Goal: Task Accomplishment & Management: Manage account settings

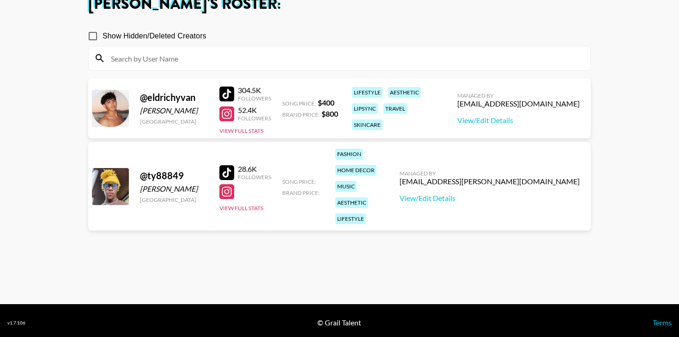
scroll to position [66, 0]
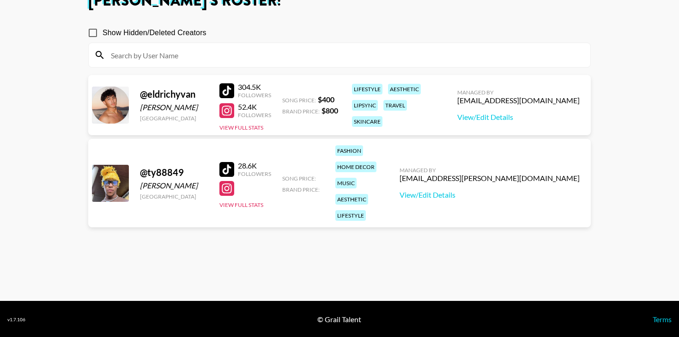
click at [232, 181] on div at bounding box center [227, 188] width 15 height 15
click at [188, 57] on input at bounding box center [345, 55] width 480 height 15
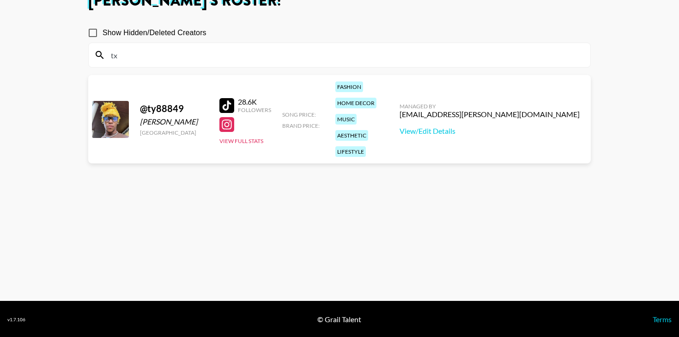
type input "t"
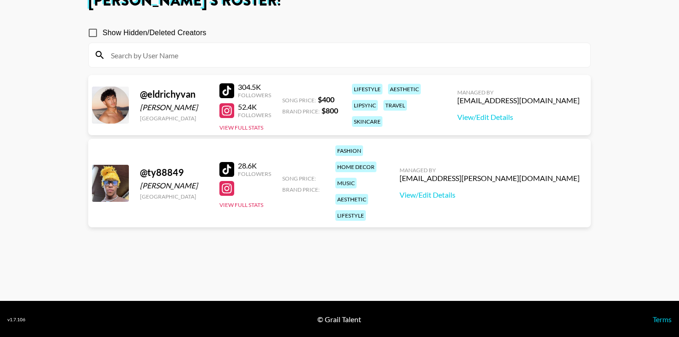
click at [230, 251] on section "Show Hidden/Deleted Creators @ eldrichyvan Eldrich Palino Canada 304.5K Followe…" at bounding box center [339, 147] width 503 height 263
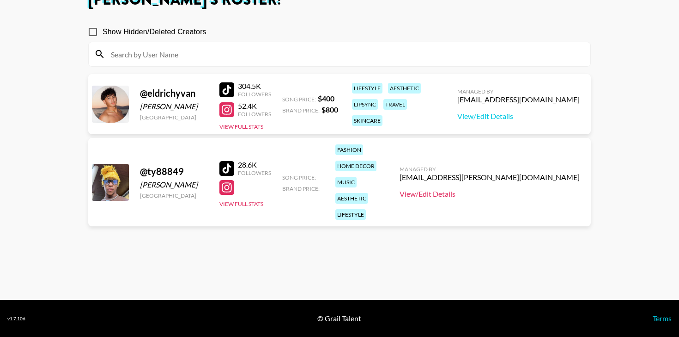
click at [489, 189] on link "View/Edit Details" at bounding box center [490, 193] width 180 height 9
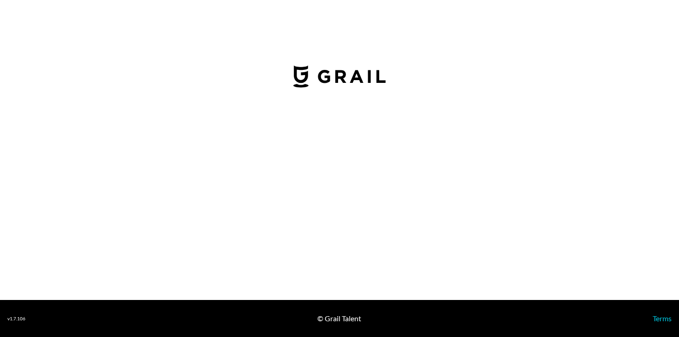
select select "USD"
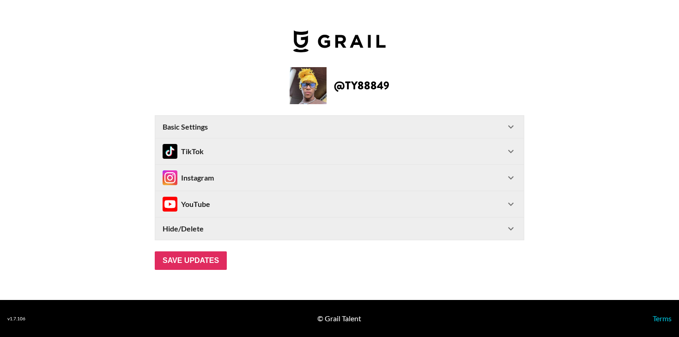
click at [478, 123] on div "Basic Settings" at bounding box center [334, 126] width 343 height 9
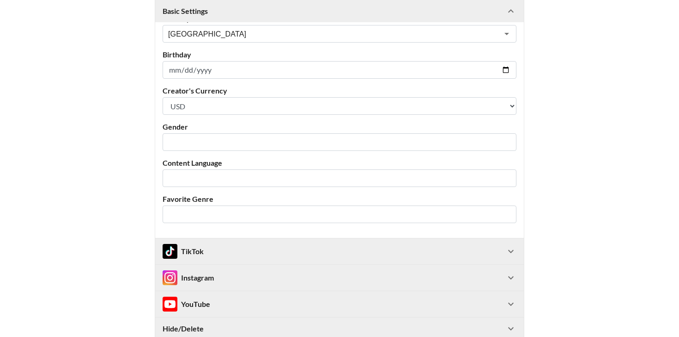
scroll to position [67, 0]
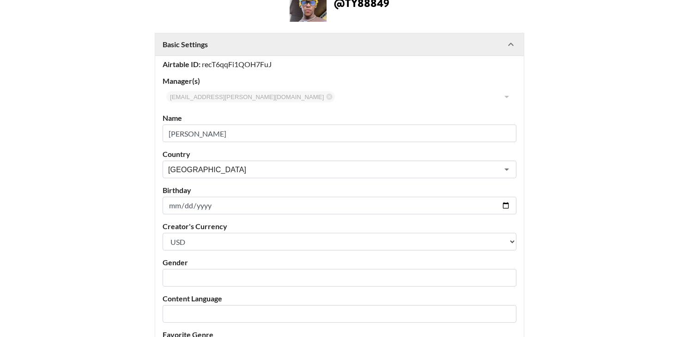
click at [507, 38] on Settings-header "Basic Settings" at bounding box center [339, 44] width 369 height 22
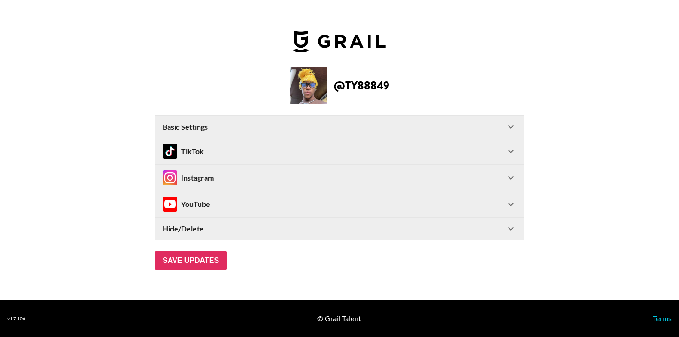
scroll to position [0, 0]
click at [381, 142] on div "TikTok" at bounding box center [339, 151] width 369 height 26
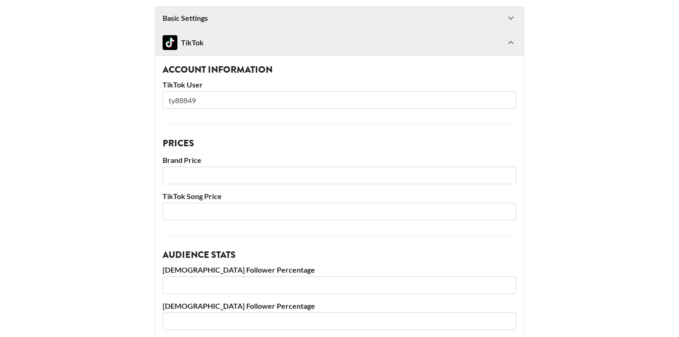
scroll to position [79, 0]
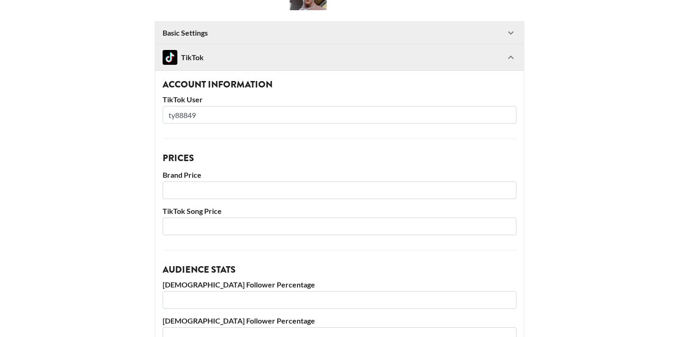
click at [396, 67] on div "TikTok" at bounding box center [339, 57] width 369 height 26
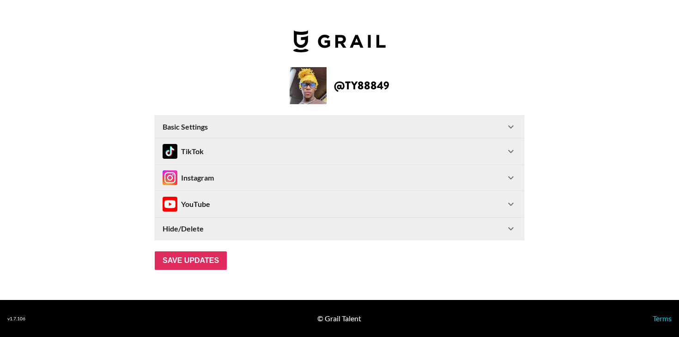
scroll to position [0, 0]
click at [359, 202] on div "YouTube" at bounding box center [334, 203] width 343 height 15
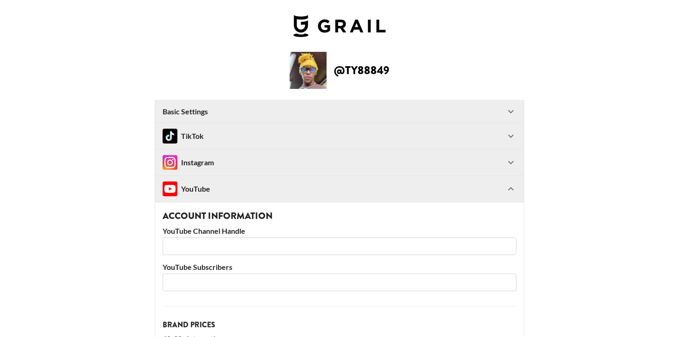
click at [359, 187] on div "YouTube" at bounding box center [334, 188] width 343 height 15
